Goal: Task Accomplishment & Management: Complete application form

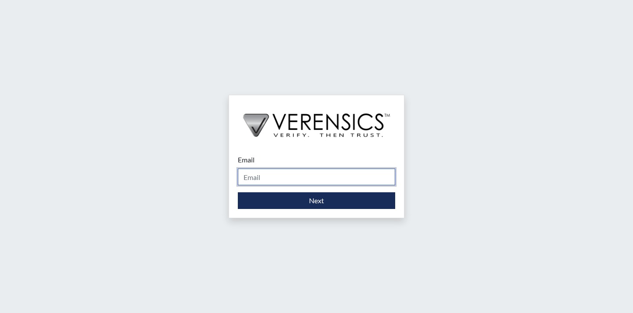
click at [301, 181] on input "Email" at bounding box center [316, 177] width 157 height 17
type input "[EMAIL_ADDRESS][PERSON_NAME][DOMAIN_NAME]"
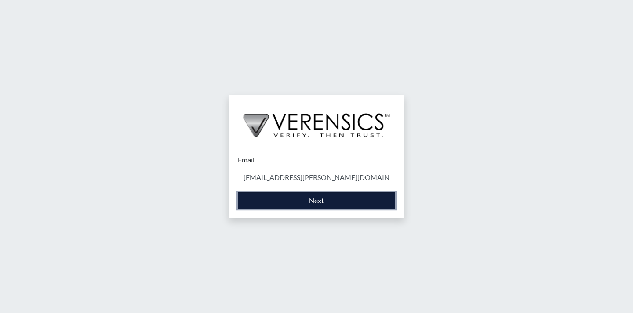
click at [316, 203] on button "Next" at bounding box center [316, 200] width 157 height 17
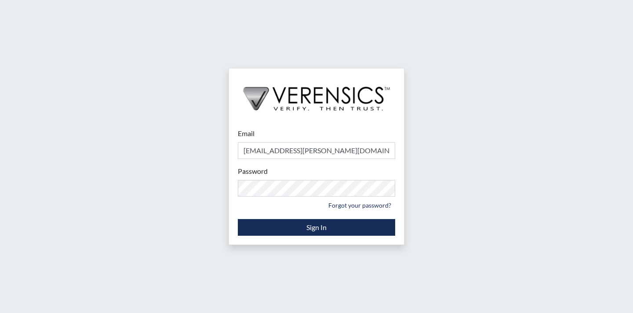
click at [303, 177] on div "Password Please provide your password. Forgot your password?" at bounding box center [316, 189] width 157 height 46
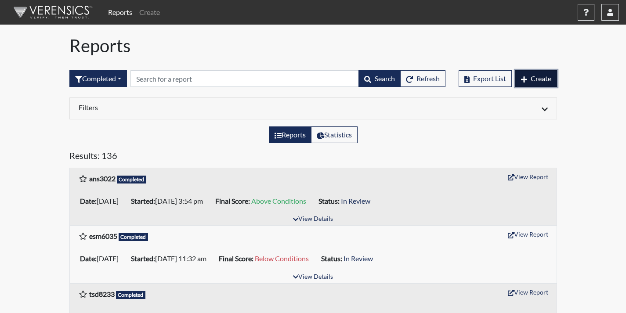
click at [549, 83] on button "Create" at bounding box center [536, 78] width 42 height 17
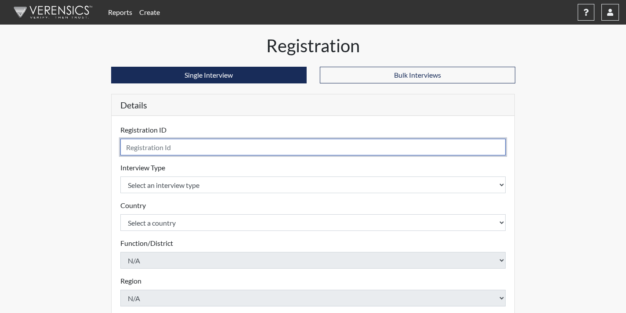
click at [230, 150] on input "text" at bounding box center [313, 147] width 386 height 17
type input "llg4689"
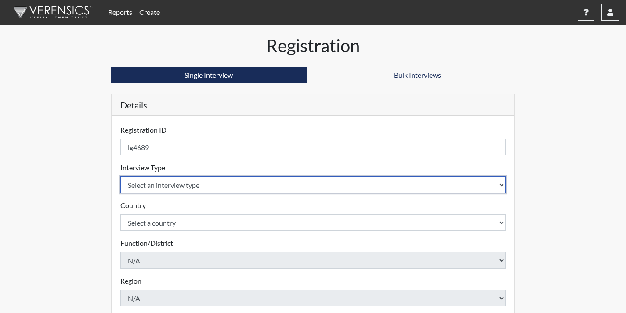
click at [205, 187] on select "Select an interview type Corrections Pre-Employment" at bounding box center [313, 185] width 386 height 17
select select "ff733e93-e1bf-11ea-9c9f-0eff0cf7eb8f"
click at [120, 177] on select "Select an interview type Corrections Pre-Employment" at bounding box center [313, 185] width 386 height 17
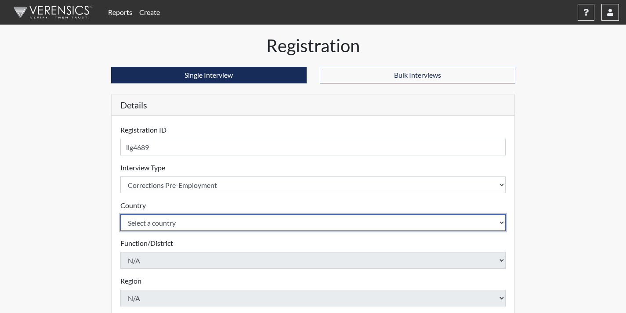
click at [183, 223] on select "Select a country [GEOGRAPHIC_DATA] [GEOGRAPHIC_DATA]" at bounding box center [313, 222] width 386 height 17
select select "united-states-of-[GEOGRAPHIC_DATA]"
click at [120, 214] on select "Select a country [GEOGRAPHIC_DATA] [GEOGRAPHIC_DATA]" at bounding box center [313, 222] width 386 height 17
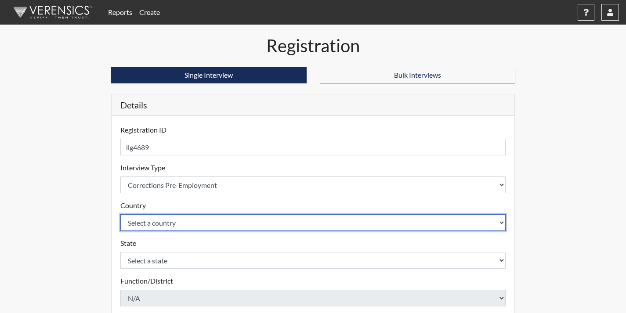
scroll to position [44, 0]
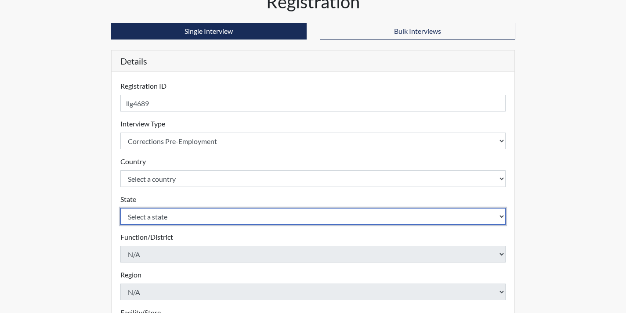
click at [196, 219] on select "Select a state [US_STATE] [US_STATE] [US_STATE] [US_STATE] [US_STATE] [US_STATE…" at bounding box center [313, 216] width 386 height 17
select select "GA"
click at [120, 208] on select "Select a state [US_STATE] [US_STATE] [US_STATE] [US_STATE] [US_STATE] [US_STATE…" at bounding box center [313, 216] width 386 height 17
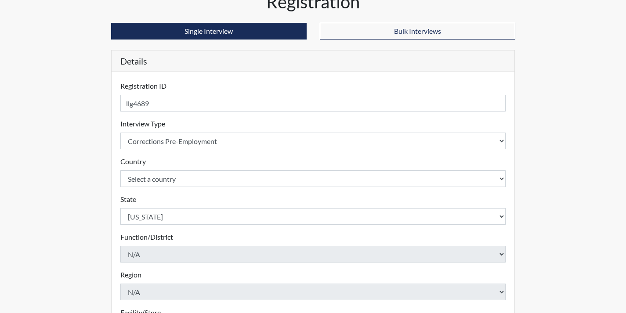
click at [67, 206] on div "Registration Single Interview Bulk Interviews Details Registration ID llg4689 P…" at bounding box center [313, 239] width 501 height 497
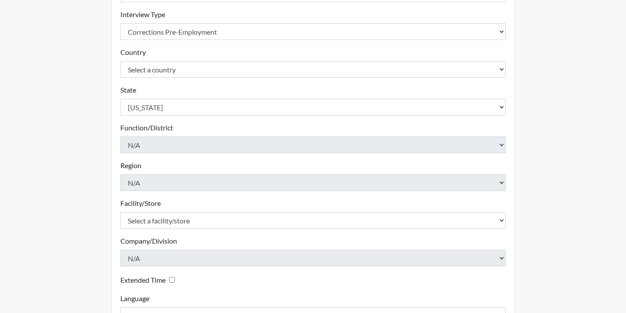
scroll to position [176, 0]
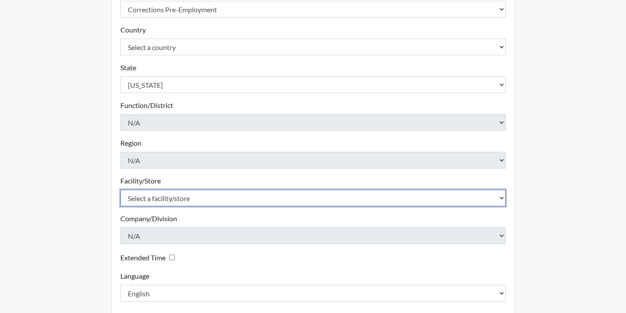
click at [199, 200] on select "Select a facility/store Coastal SP" at bounding box center [313, 198] width 386 height 17
select select "1ca32380-6dc3-48c7-adf5-9eb7d7284c70"
click at [120, 190] on select "Select a facility/store Coastal SP" at bounding box center [313, 198] width 386 height 17
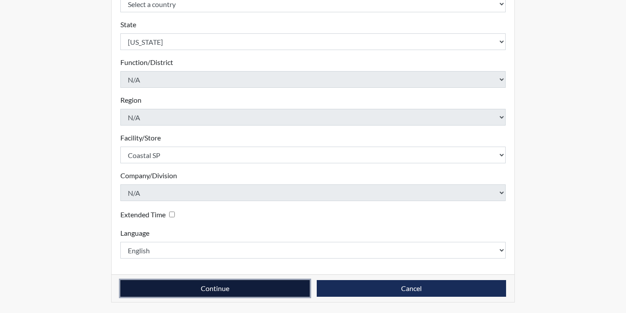
click at [280, 292] on button "Continue" at bounding box center [214, 288] width 189 height 17
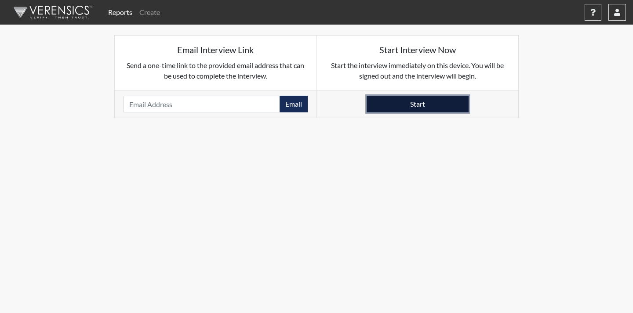
click at [409, 103] on button "Start" at bounding box center [417, 104] width 102 height 17
